Goal: Task Accomplishment & Management: Complete application form

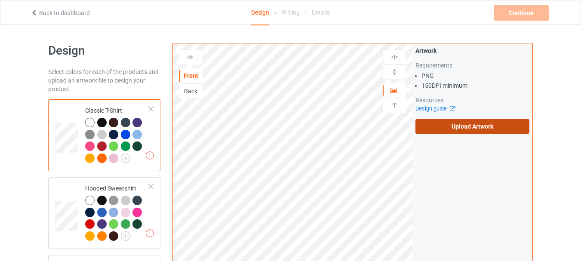
click at [442, 124] on label "Upload Artwork" at bounding box center [473, 126] width 114 height 15
click at [0, 0] on input "Upload Artwork" at bounding box center [0, 0] width 0 height 0
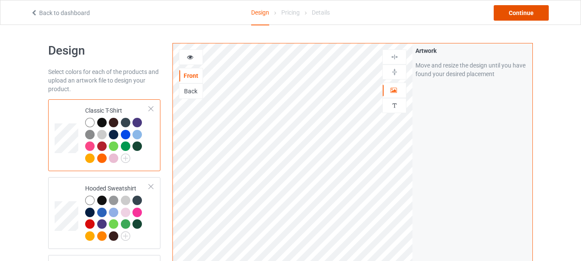
click at [519, 11] on div "Continue" at bounding box center [521, 12] width 55 height 15
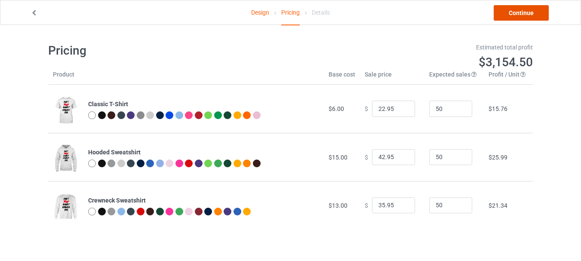
click at [510, 15] on link "Continue" at bounding box center [521, 12] width 55 height 15
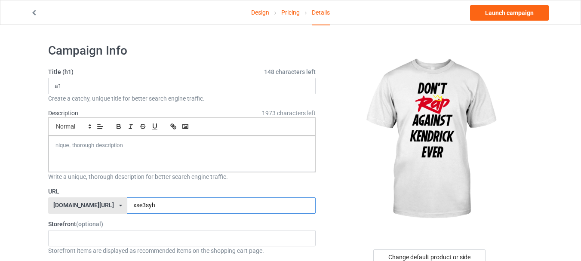
click at [148, 207] on input "xse3syh" at bounding box center [221, 206] width 189 height 16
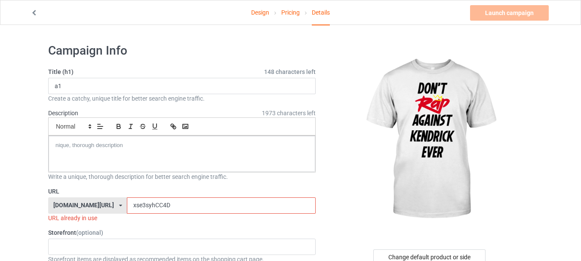
type input "xse3syhCC4DC"
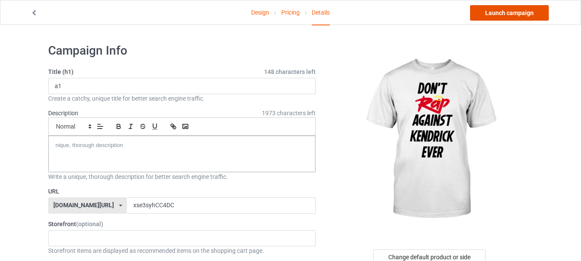
click at [508, 14] on link "Launch campaign" at bounding box center [509, 12] width 79 height 15
